Goal: Information Seeking & Learning: Learn about a topic

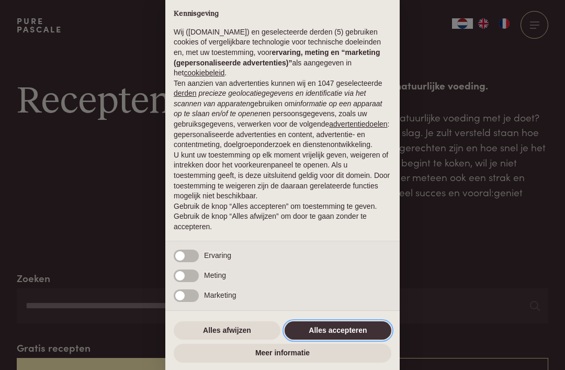
click at [346, 330] on button "Alles accepteren" at bounding box center [338, 330] width 107 height 19
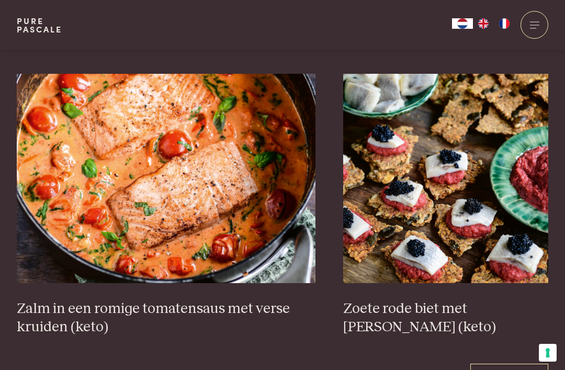
scroll to position [1871, 0]
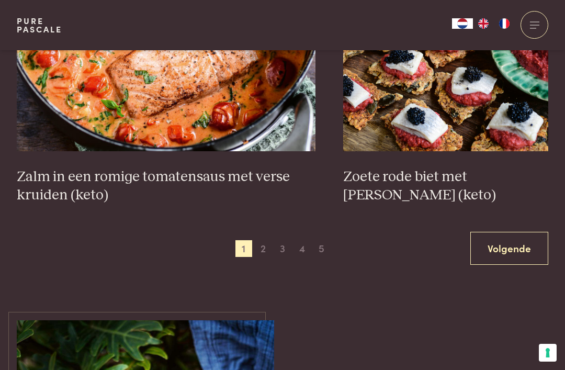
click at [505, 232] on link "Volgende" at bounding box center [510, 248] width 78 height 33
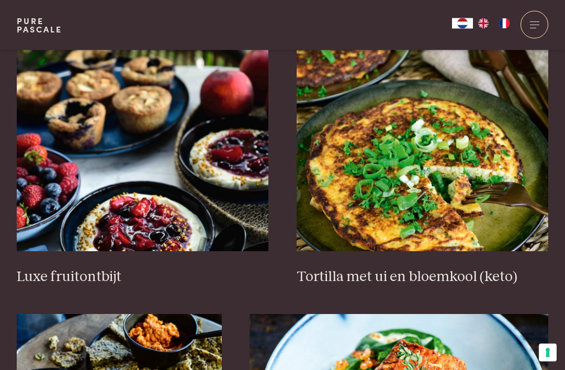
scroll to position [1269, 0]
click at [444, 204] on img at bounding box center [423, 146] width 252 height 209
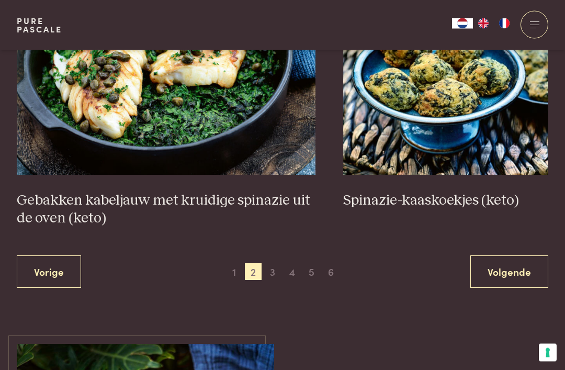
scroll to position [1907, 0]
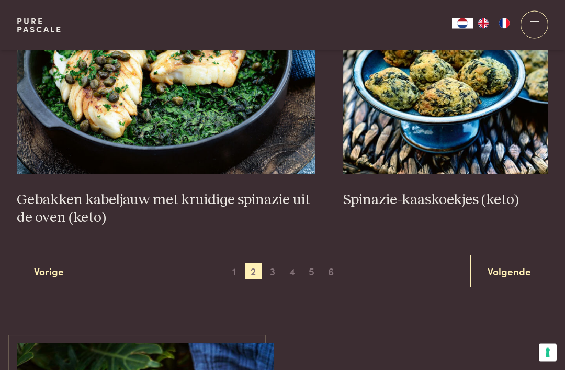
click at [512, 269] on link "Volgende" at bounding box center [510, 271] width 78 height 33
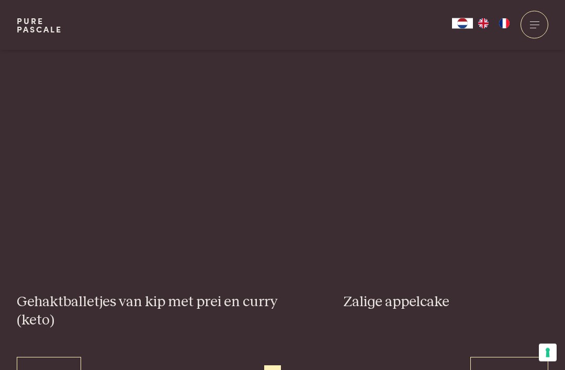
scroll to position [1860, 0]
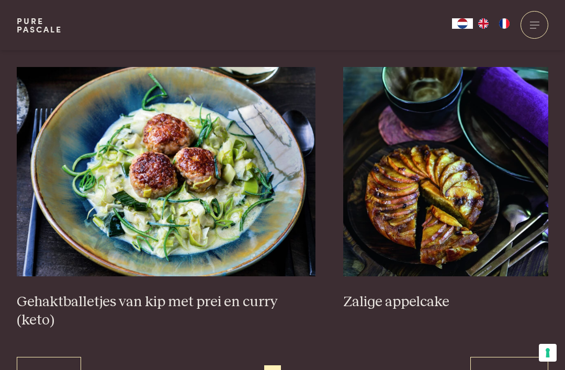
click at [220, 205] on img at bounding box center [166, 171] width 299 height 209
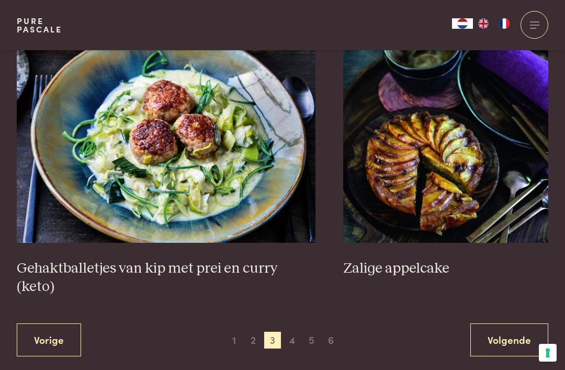
click at [292, 332] on span "4" at bounding box center [292, 340] width 17 height 17
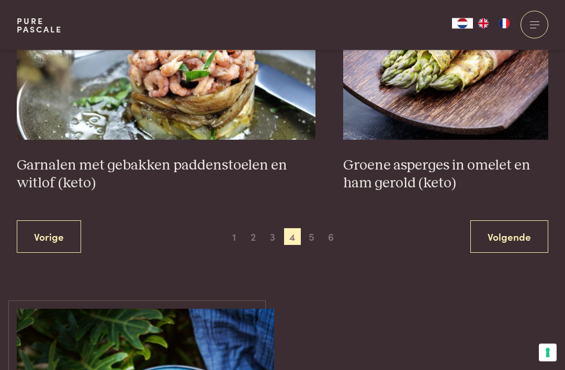
scroll to position [1943, 0]
click at [515, 232] on link "Volgende" at bounding box center [510, 236] width 78 height 33
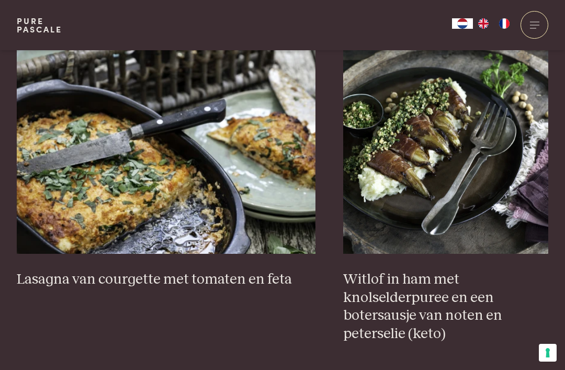
scroll to position [977, 0]
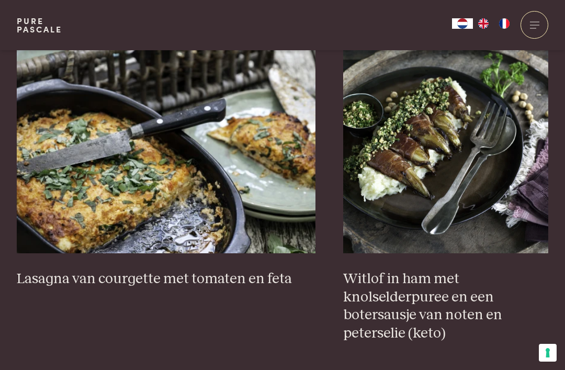
click at [221, 274] on h3 "Lasagna van courgette met tomaten en feta" at bounding box center [166, 279] width 299 height 18
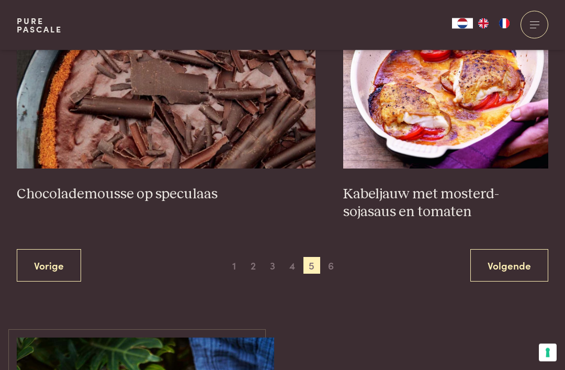
scroll to position [1950, 0]
click at [516, 256] on link "Volgende" at bounding box center [510, 265] width 78 height 33
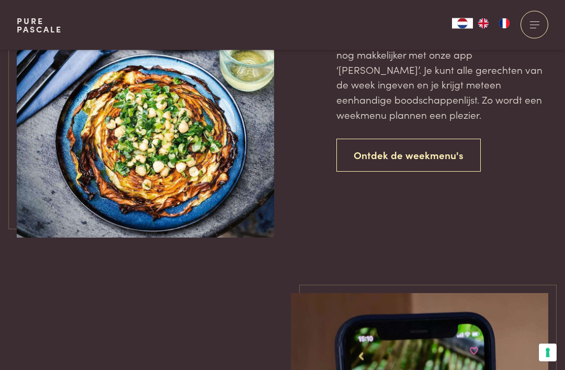
scroll to position [986, 0]
click at [418, 153] on link "Ontdek de weekmenu's" at bounding box center [409, 155] width 144 height 33
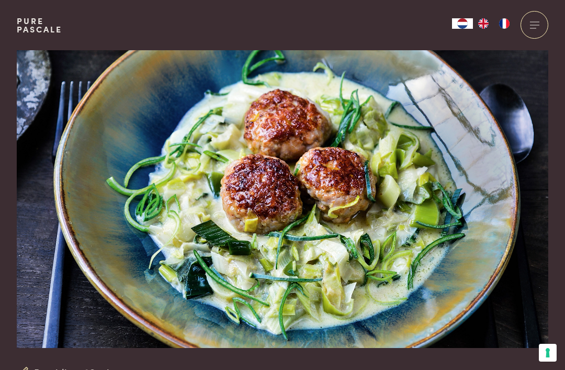
scroll to position [23, 0]
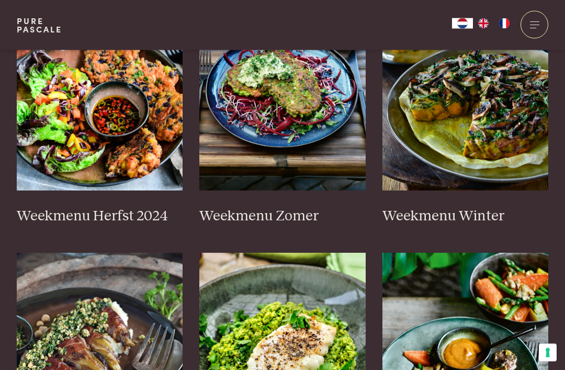
scroll to position [353, 0]
click at [301, 146] on img at bounding box center [282, 85] width 166 height 209
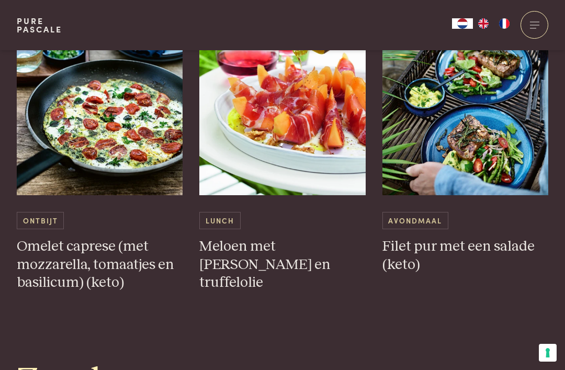
scroll to position [2778, 0]
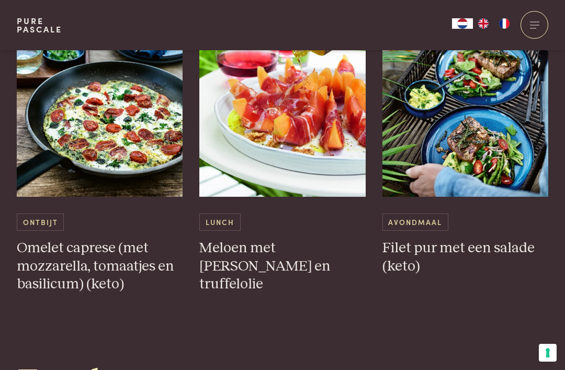
click at [459, 157] on img at bounding box center [466, 91] width 166 height 209
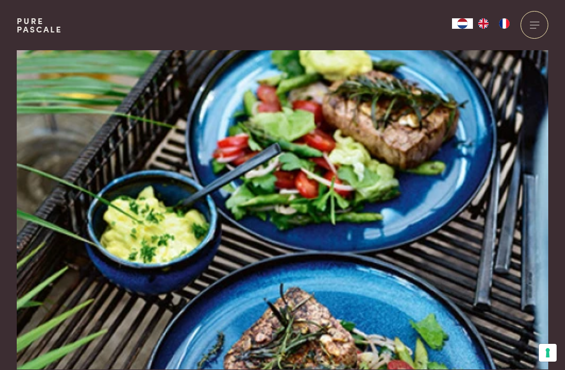
click at [471, 279] on img at bounding box center [283, 209] width 532 height 319
